Goal: Navigation & Orientation: Find specific page/section

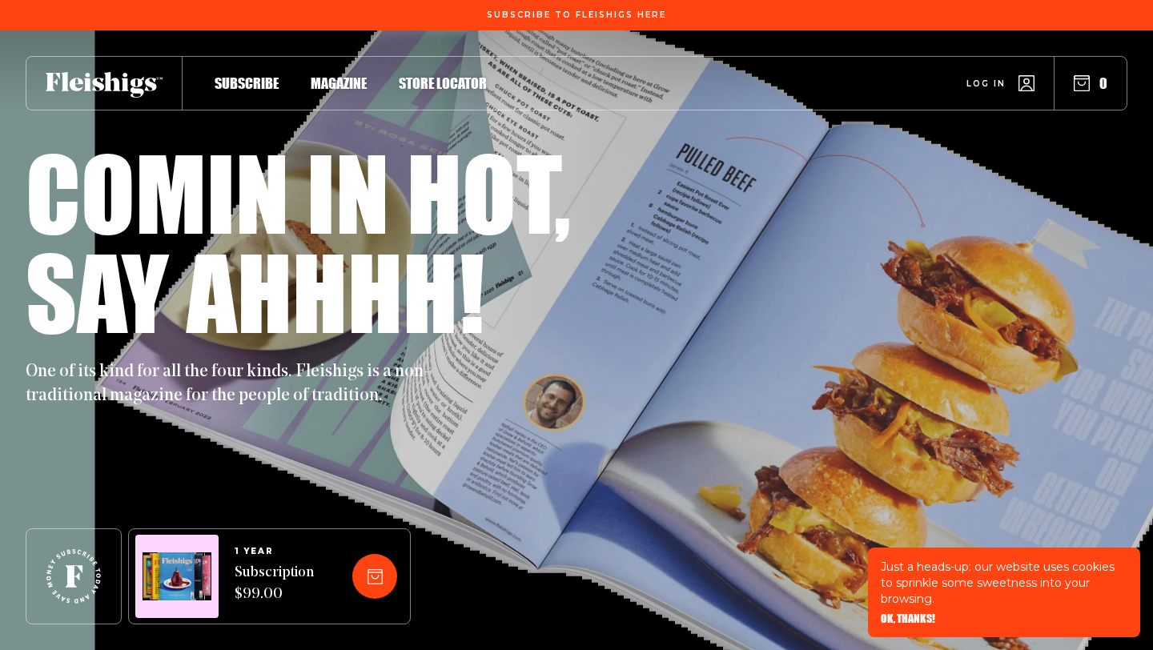
click at [331, 74] on span "Magazine" at bounding box center [339, 67] width 56 height 18
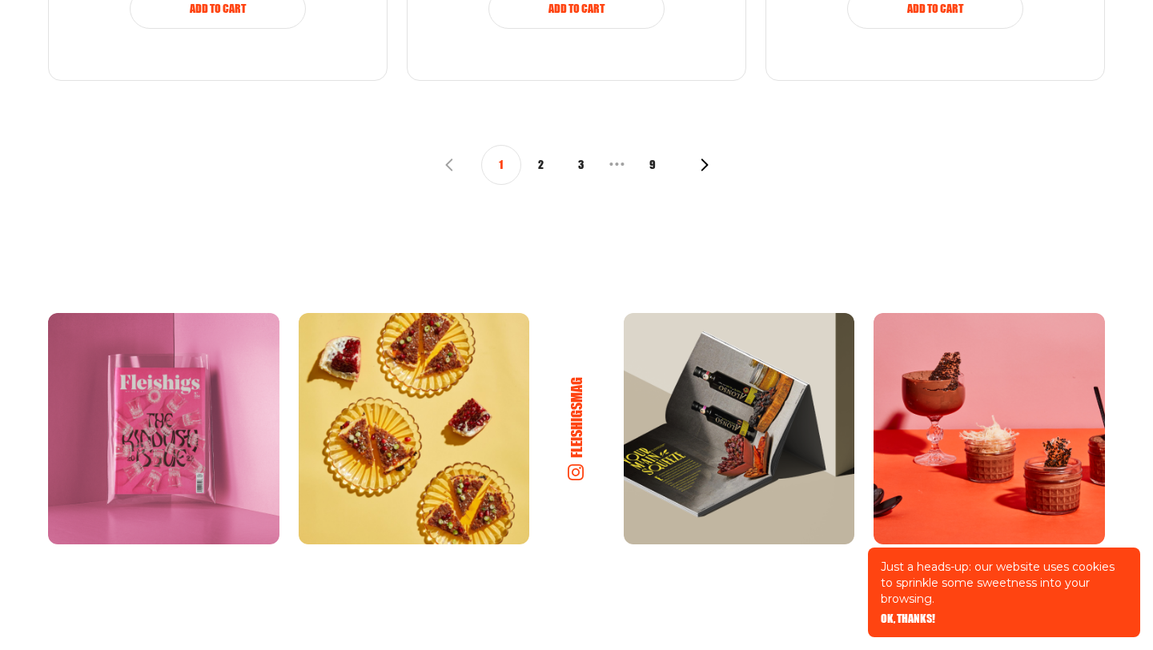
scroll to position [1954, 0]
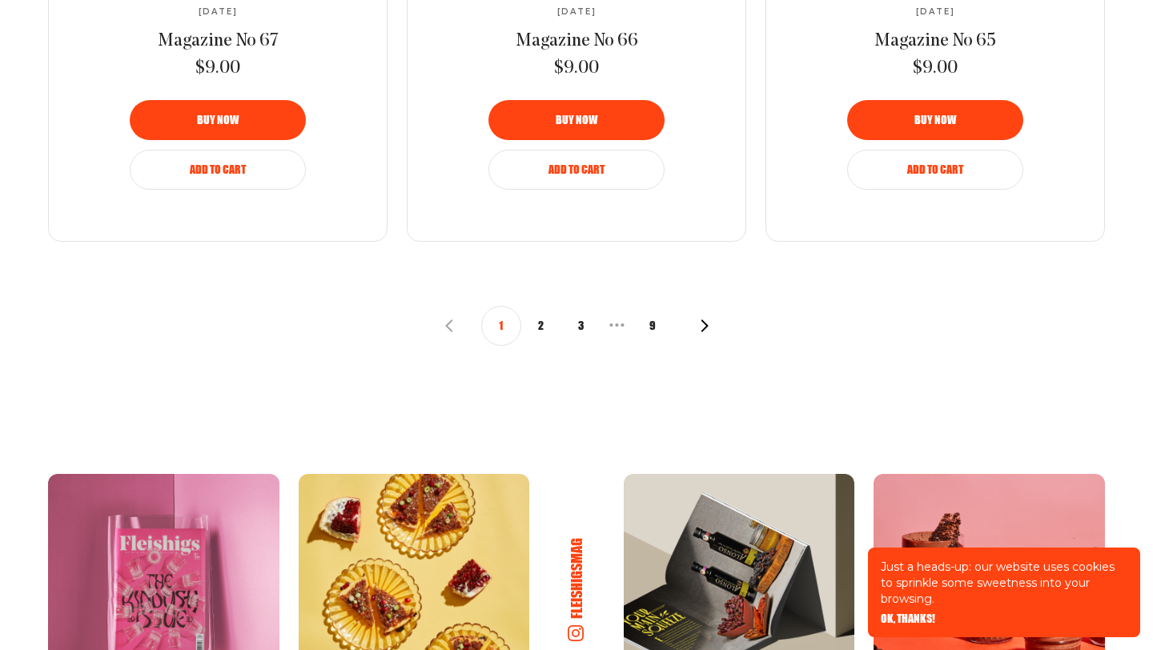
click at [544, 330] on button "2" at bounding box center [541, 326] width 40 height 40
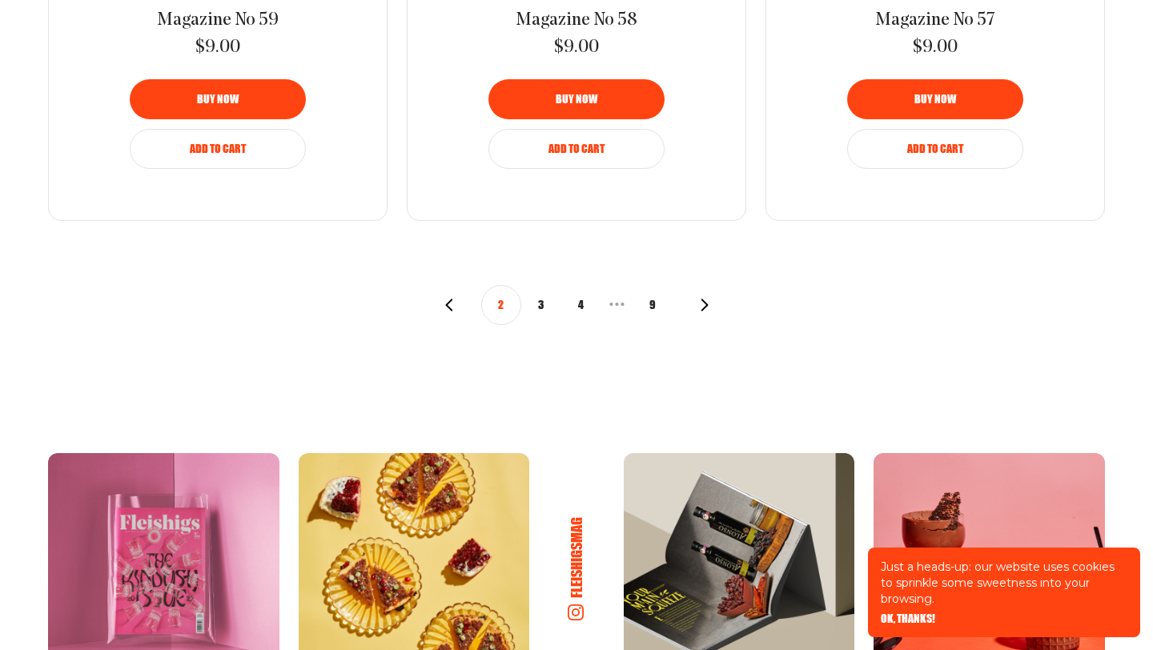
scroll to position [1976, 0]
click at [544, 312] on button "3" at bounding box center [541, 304] width 40 height 40
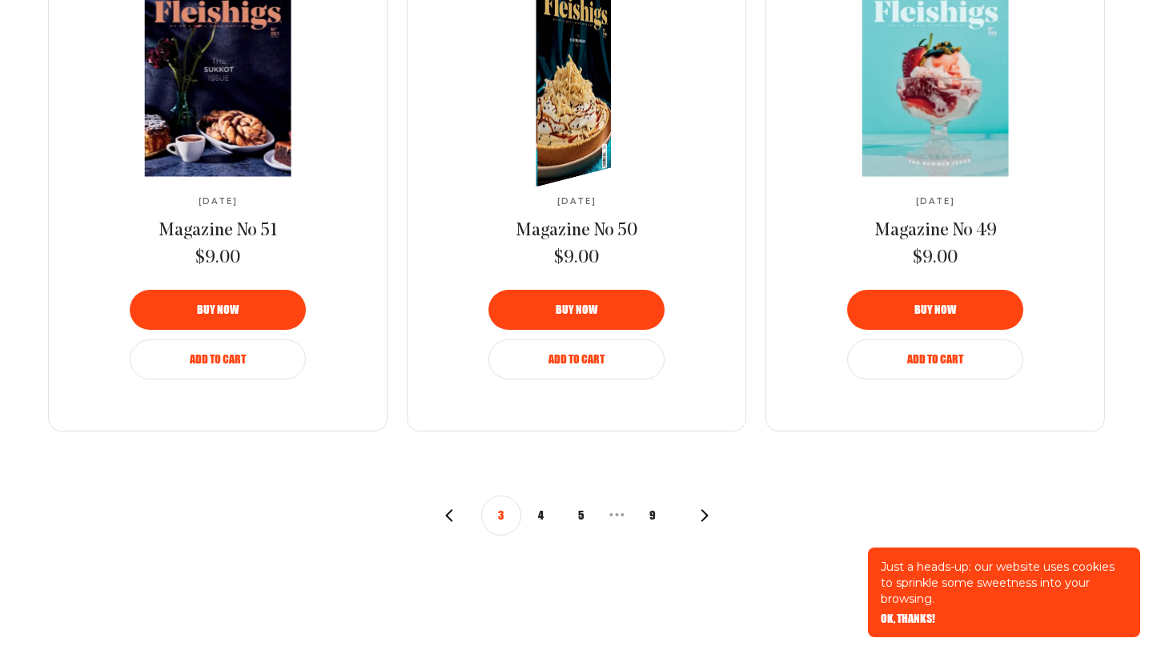
scroll to position [1786, 0]
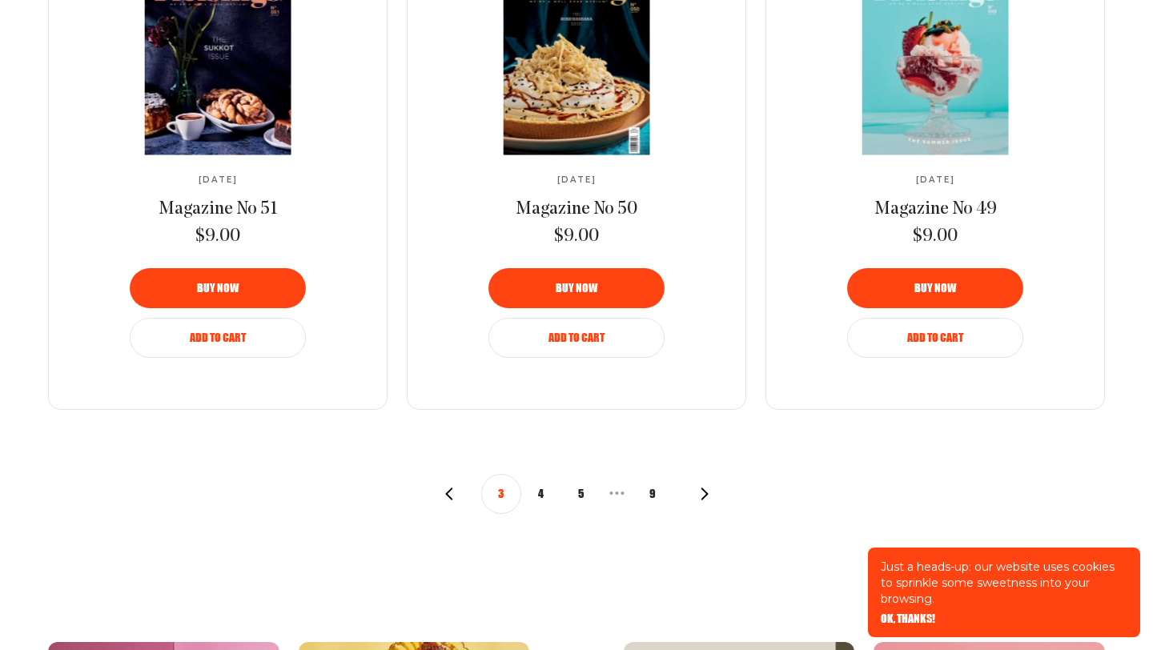
click at [538, 484] on button "4" at bounding box center [541, 494] width 40 height 40
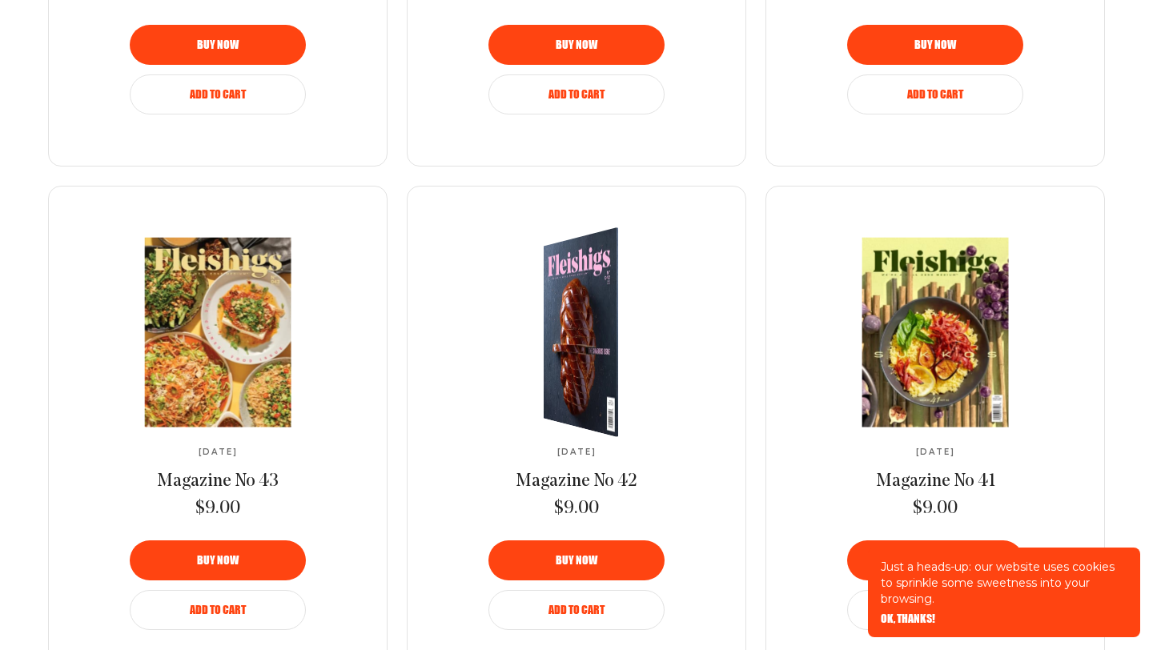
scroll to position [1532, 0]
